Goal: Task Accomplishment & Management: Manage account settings

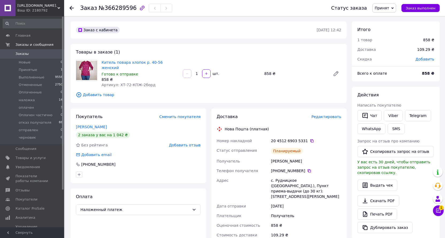
click at [33, 52] on span "Заказы" at bounding box center [33, 53] width 34 height 5
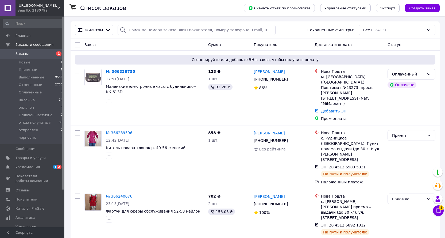
click at [122, 72] on link "№ 366338755" at bounding box center [120, 71] width 29 height 4
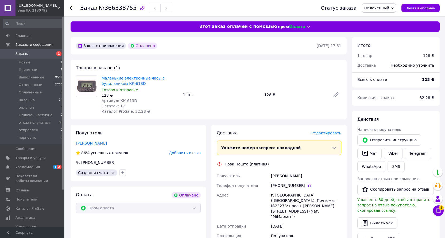
click at [386, 7] on span "Оплаченный" at bounding box center [376, 8] width 25 height 4
click at [381, 50] on li "оплачен" at bounding box center [381, 51] width 39 height 8
click at [323, 132] on span "Редактировать" at bounding box center [326, 133] width 30 height 4
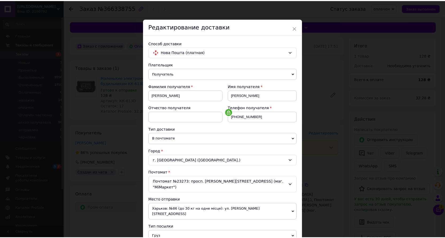
scroll to position [117, 0]
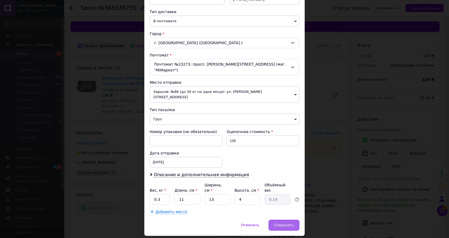
click at [286, 223] on span "Сохранить" at bounding box center [284, 225] width 20 height 4
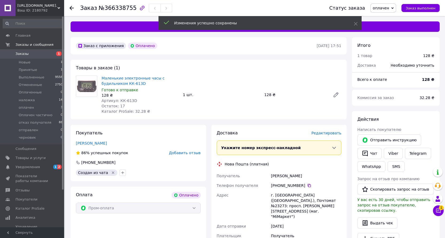
scroll to position [142, 0]
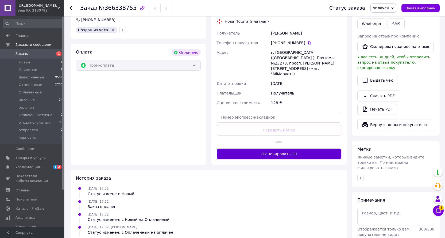
click at [281, 148] on button "Сгенерировать ЭН" at bounding box center [279, 153] width 125 height 11
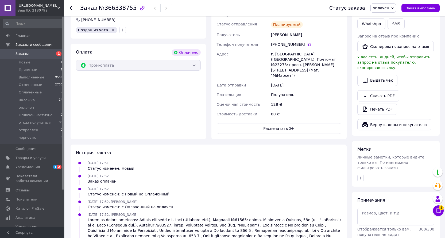
scroll to position [0, 0]
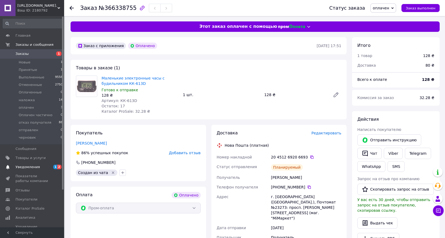
click at [29, 166] on span "Уведомления" at bounding box center [28, 166] width 24 height 5
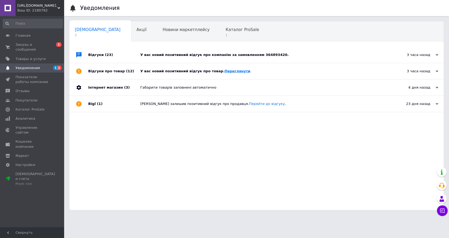
click at [227, 71] on link "Переглянути" at bounding box center [238, 71] width 26 height 4
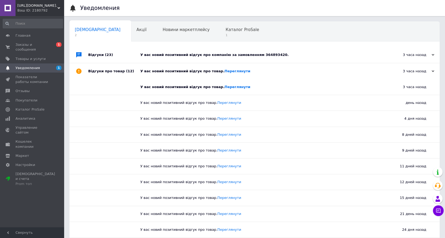
click at [227, 56] on div "У вас новий позитивний відгук про компанію за замовленням 364893420." at bounding box center [260, 54] width 241 height 5
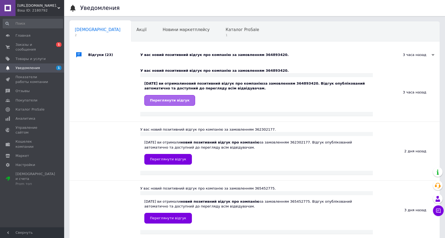
click at [162, 100] on span "Переглянути відгук" at bounding box center [170, 100] width 40 height 4
click at [226, 30] on span "Каталог ProSale" at bounding box center [242, 29] width 33 height 5
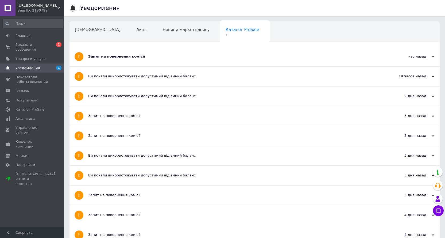
click at [102, 56] on div "Запит на повернення комісії" at bounding box center [234, 56] width 293 height 5
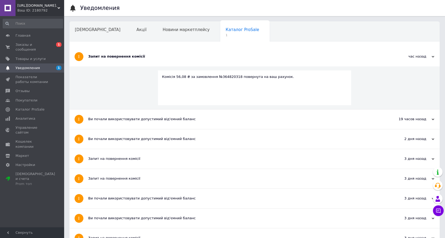
click at [102, 56] on div "Запит на повернення комісії" at bounding box center [234, 56] width 293 height 5
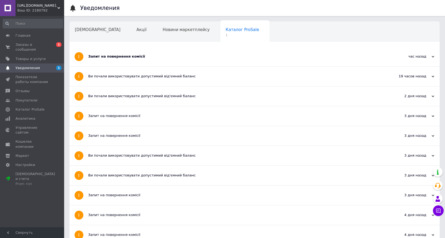
click at [34, 65] on span "Уведомления" at bounding box center [28, 67] width 24 height 5
click at [33, 45] on span "Заказы и сообщения" at bounding box center [33, 47] width 34 height 10
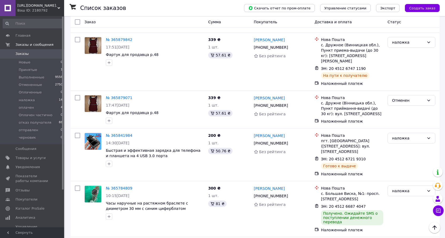
scroll to position [570, 0]
